Goal: Task Accomplishment & Management: Use online tool/utility

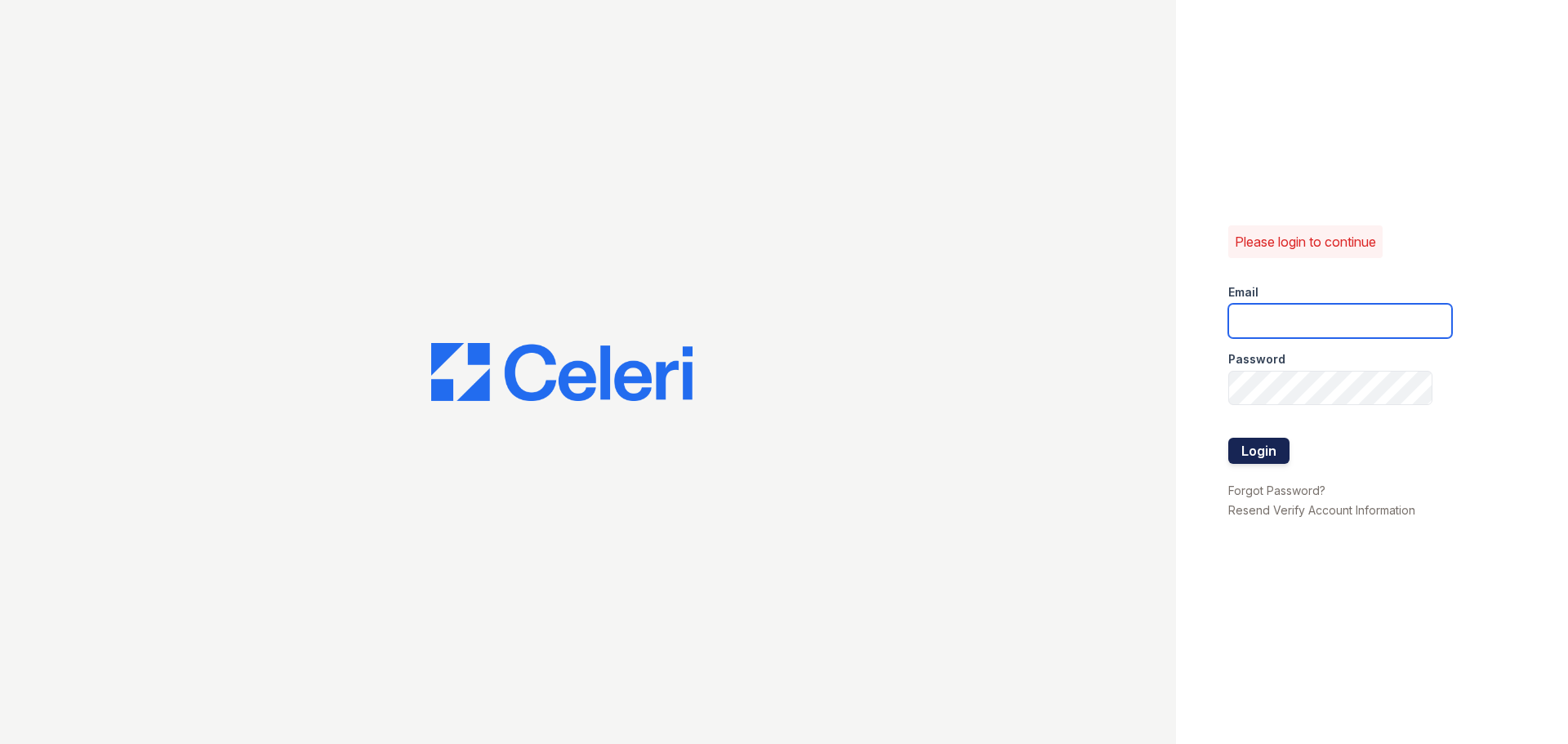
type input "[EMAIL_ADDRESS][DOMAIN_NAME]"
click at [1277, 453] on button "Login" at bounding box center [1258, 451] width 61 height 26
